Goal: Navigation & Orientation: Find specific page/section

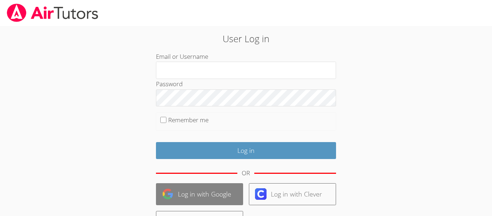
click at [195, 199] on link "Log in with Google" at bounding box center [199, 194] width 87 height 22
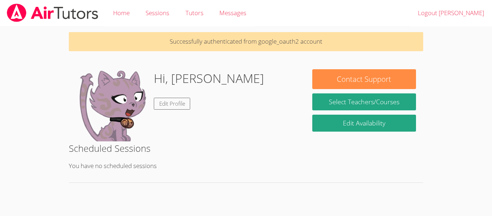
click at [225, 135] on div "Hi, [PERSON_NAME] Edit Profile" at bounding box center [187, 105] width 222 height 72
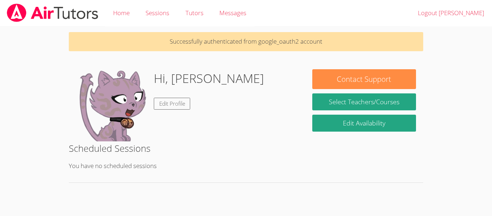
click at [225, 135] on div "Hi, [PERSON_NAME] Edit Profile" at bounding box center [187, 105] width 222 height 72
click at [225, 137] on div "Hi, [PERSON_NAME] Edit Profile" at bounding box center [187, 105] width 222 height 72
